Goal: Task Accomplishment & Management: Complete application form

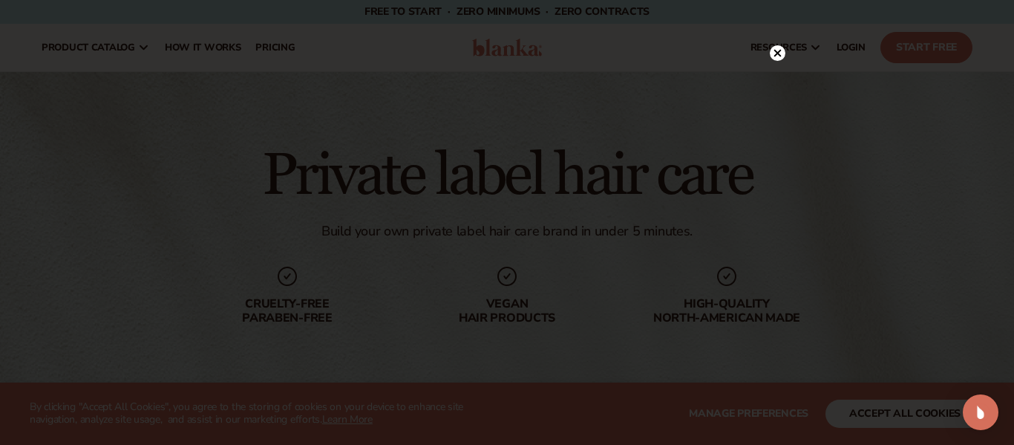
click at [778, 52] on icon at bounding box center [777, 53] width 7 height 7
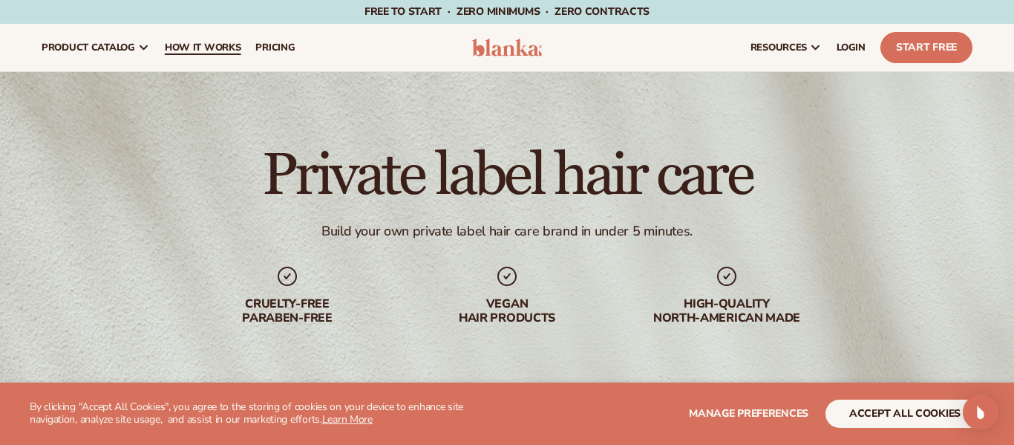
click at [212, 45] on span "How It Works" at bounding box center [203, 48] width 76 height 12
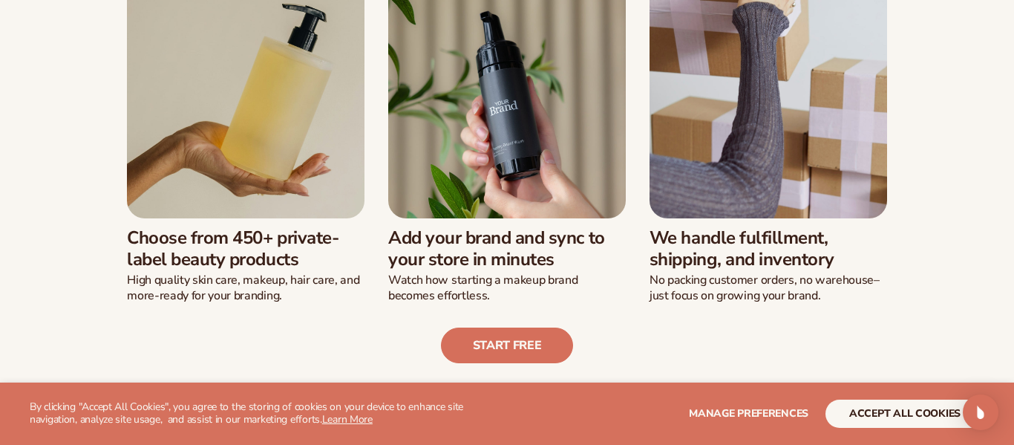
scroll to position [439, 0]
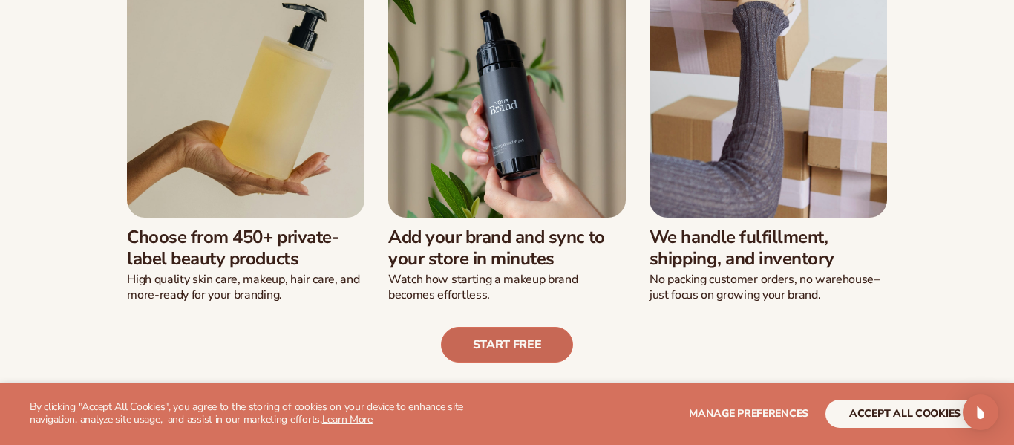
click at [515, 343] on link "Start free" at bounding box center [507, 345] width 133 height 36
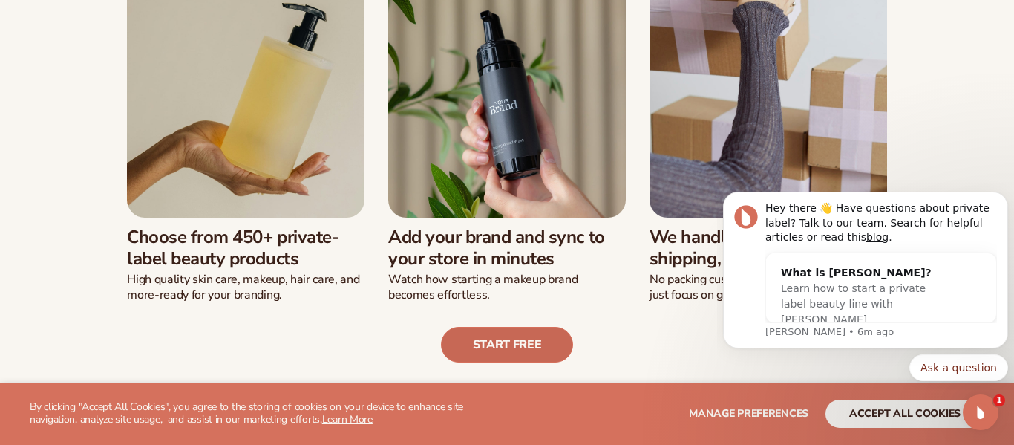
scroll to position [0, 0]
